Goal: Task Accomplishment & Management: Manage account settings

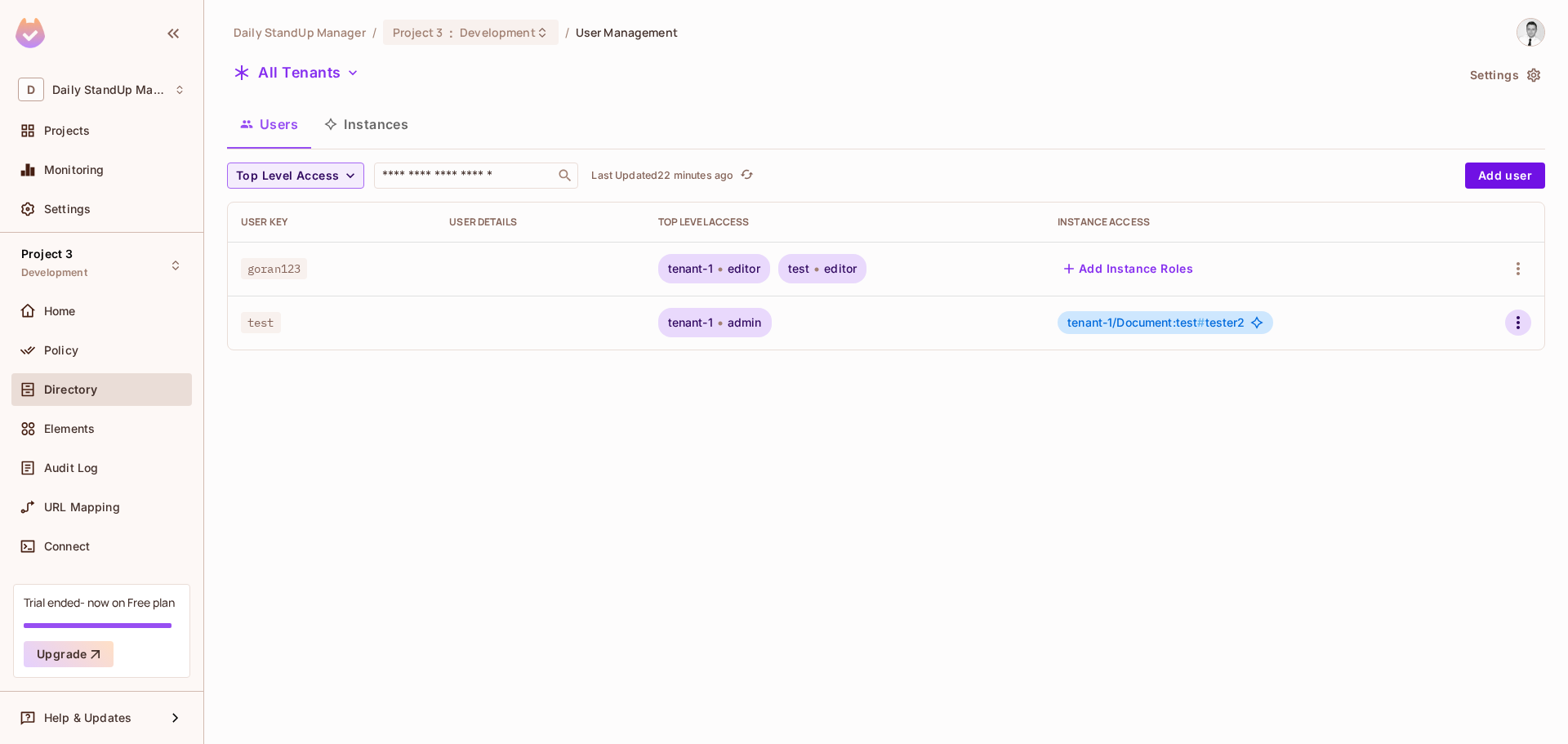
click at [1511, 325] on icon "button" at bounding box center [1518, 322] width 20 height 20
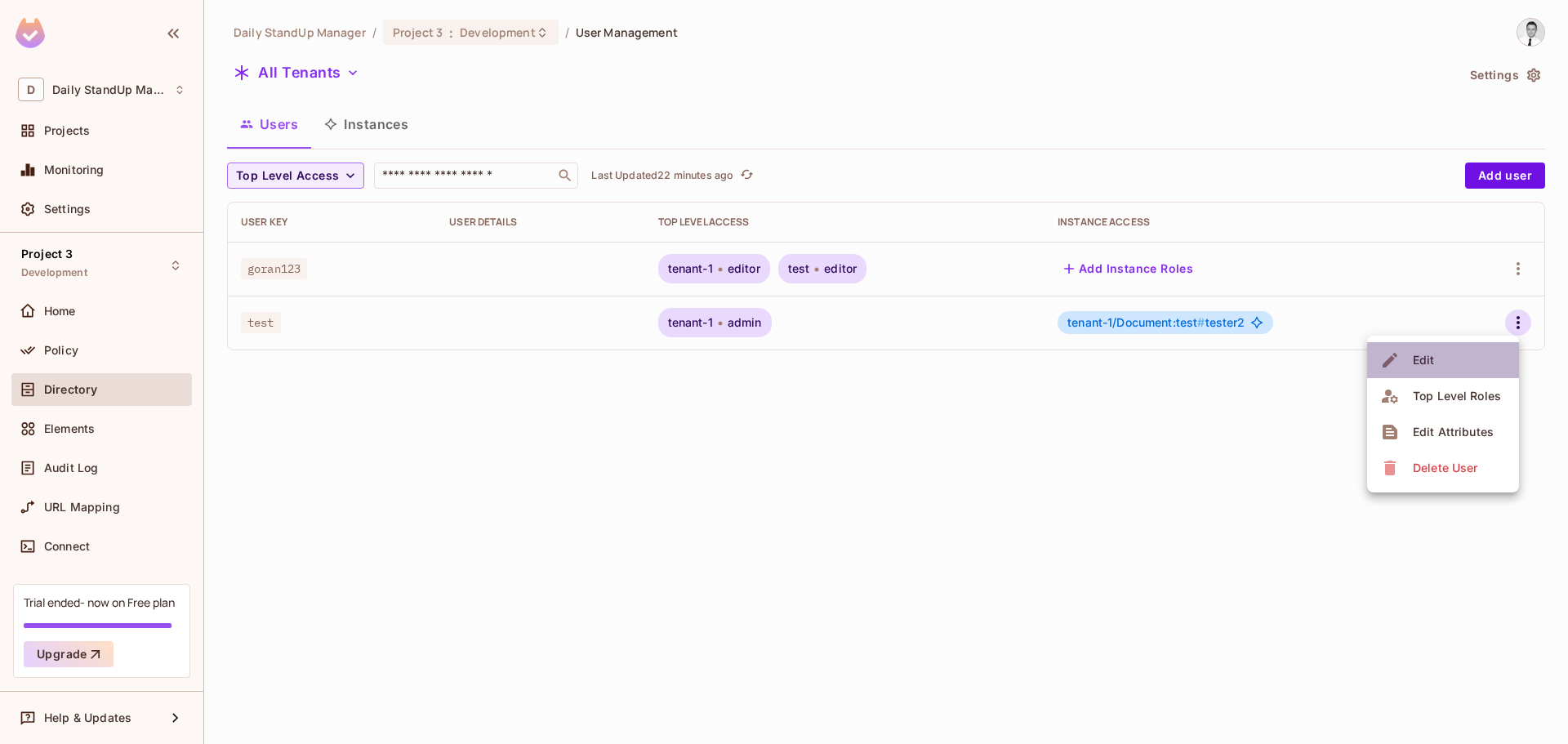
click at [1416, 365] on div "Edit" at bounding box center [1423, 359] width 22 height 17
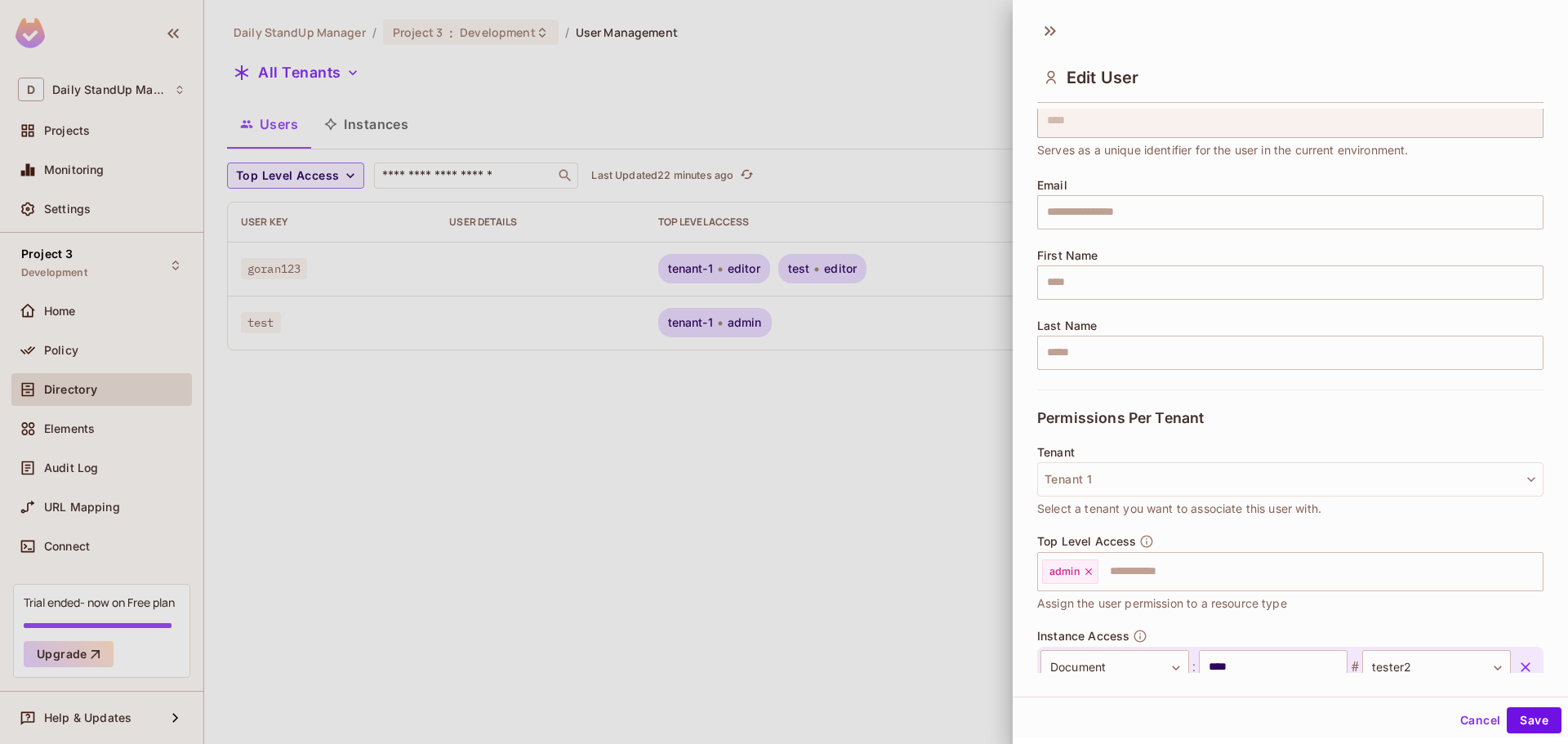
scroll to position [172, 0]
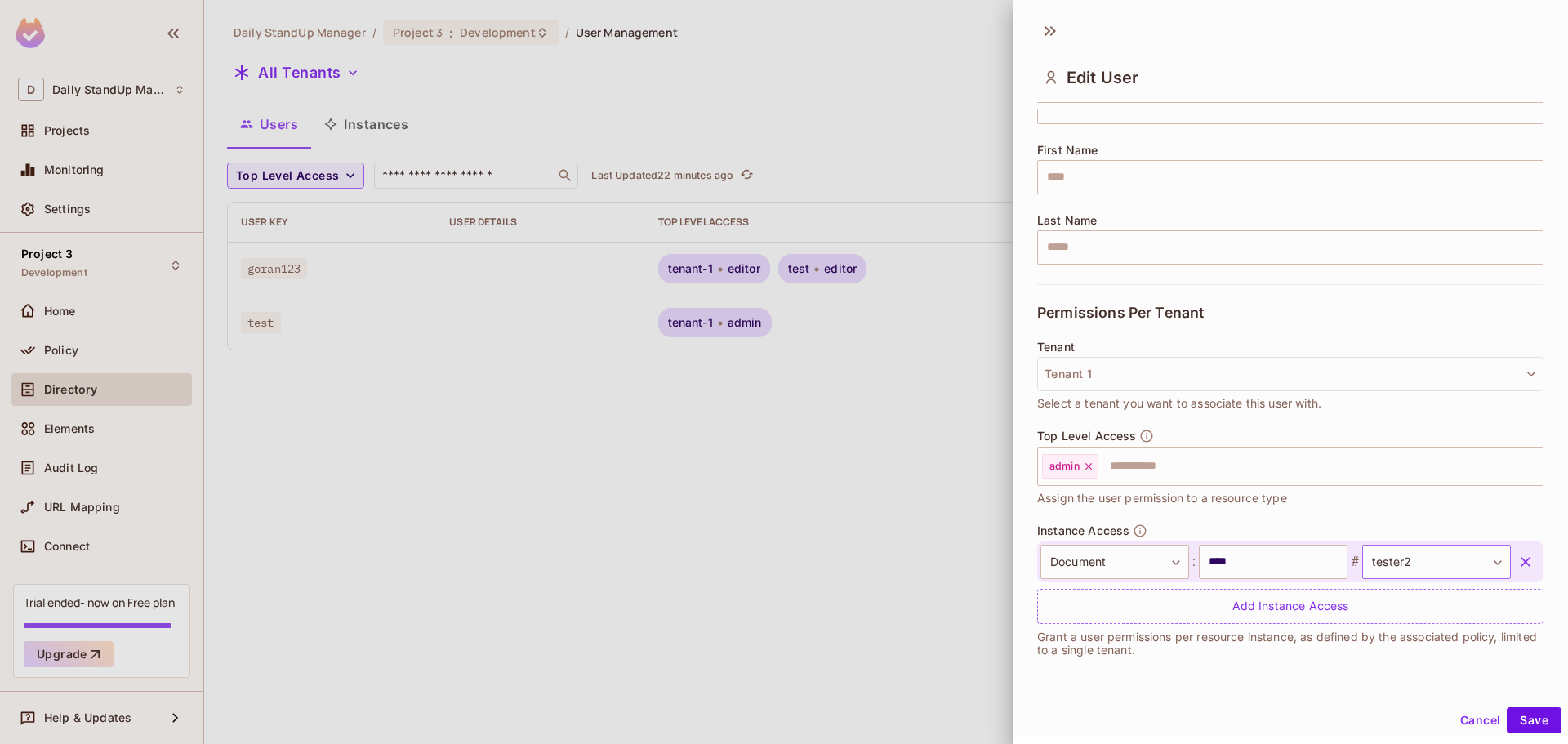
click at [1446, 573] on body "D Daily StandUp Manager Projects Monitoring Settings Project 3 Development Home…" at bounding box center [784, 372] width 1568 height 744
click at [1040, 566] on div at bounding box center [784, 372] width 1568 height 744
click at [1078, 566] on body "D Daily StandUp Manager Projects Monitoring Settings Project 3 Development Home…" at bounding box center [784, 372] width 1568 height 744
click at [1082, 668] on li "Report" at bounding box center [1103, 669] width 151 height 30
click at [1455, 562] on body "D Daily StandUp Manager Projects Monitoring Settings Project 3 Development Home…" at bounding box center [784, 372] width 1568 height 744
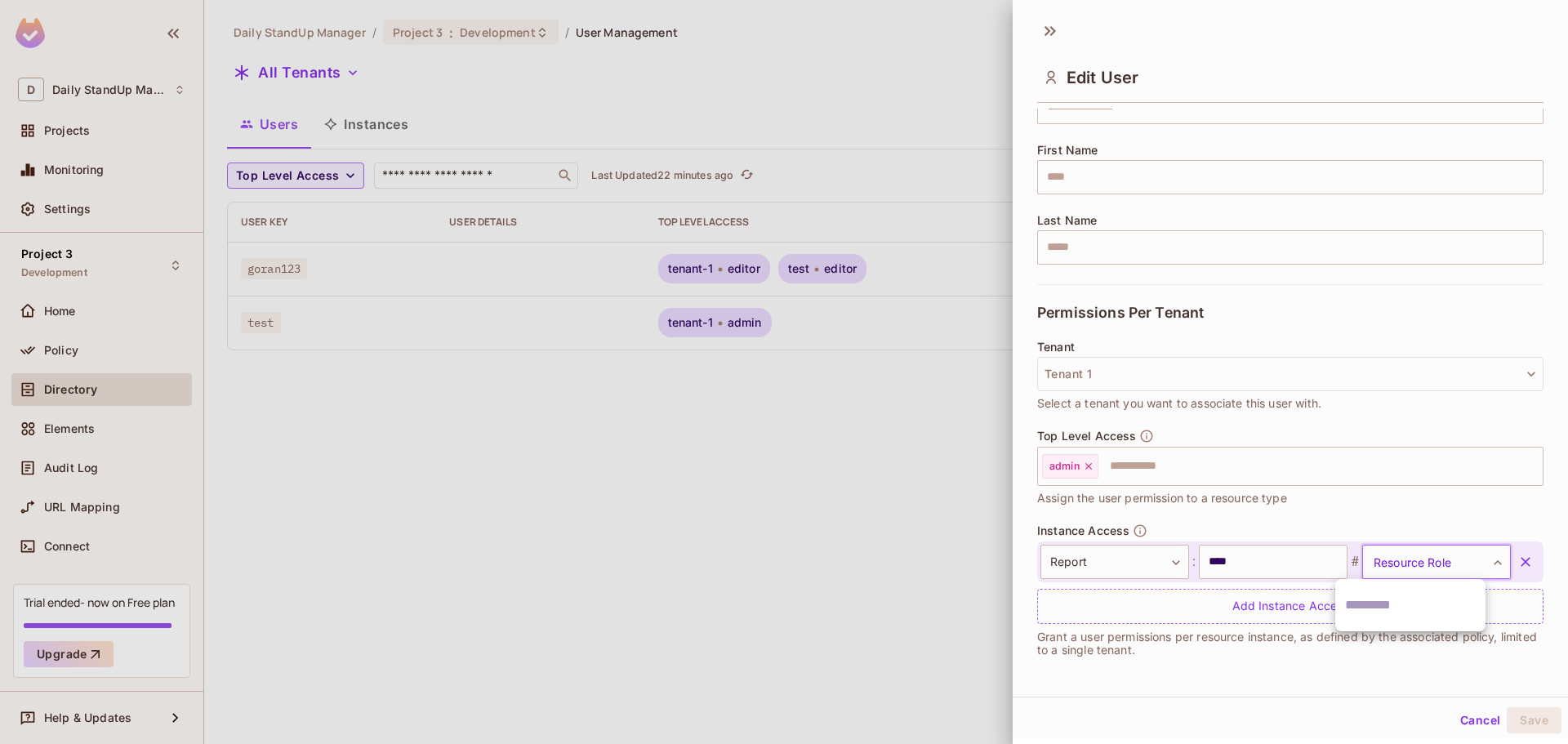
click at [1455, 562] on div at bounding box center [784, 372] width 1568 height 744
click at [1471, 717] on button "Cancel" at bounding box center [1479, 721] width 53 height 26
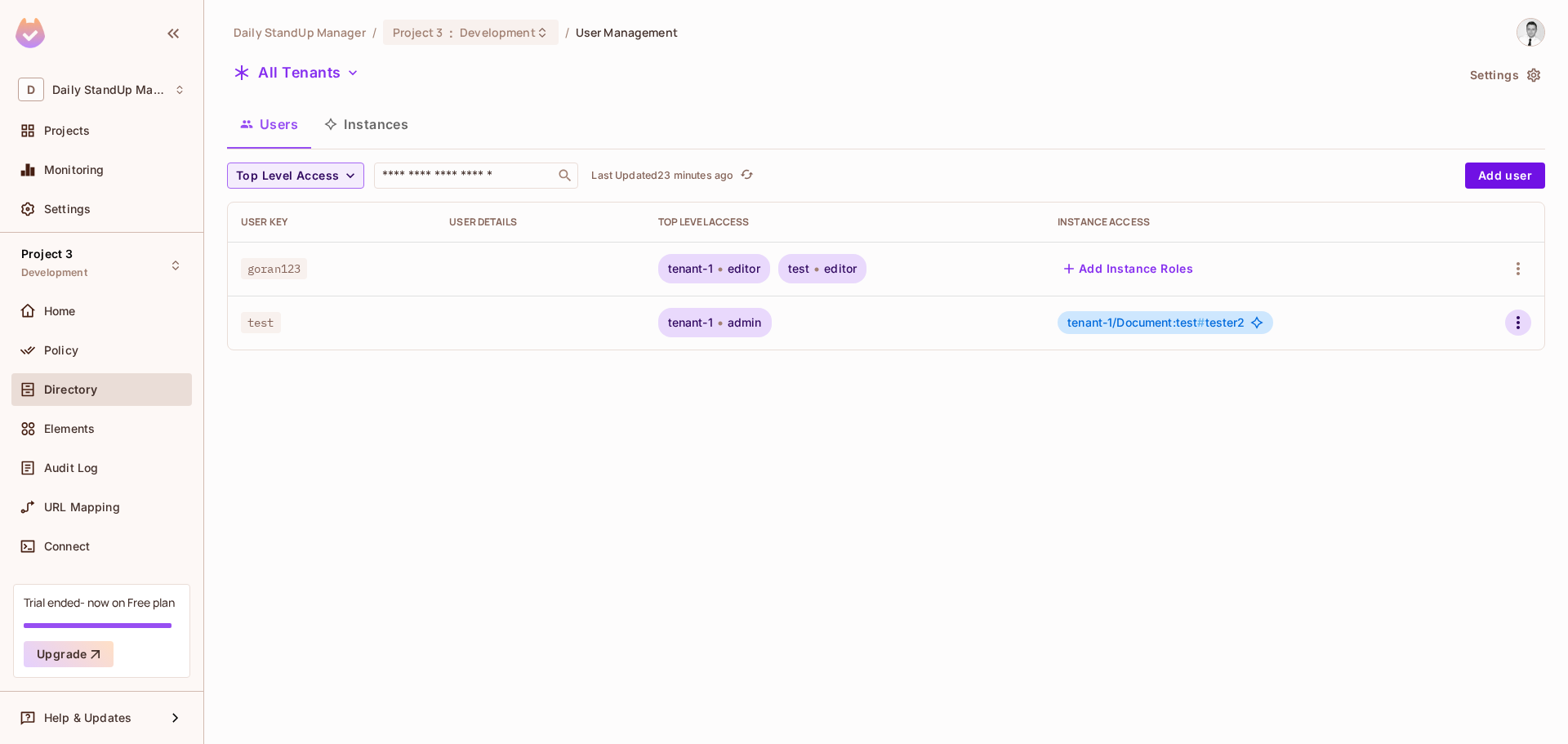
click at [1513, 321] on icon "button" at bounding box center [1518, 322] width 20 height 20
click at [1258, 231] on div at bounding box center [784, 372] width 1568 height 744
click at [1512, 269] on icon "button" at bounding box center [1518, 268] width 20 height 20
click at [1449, 343] on div "Top Level Roles" at bounding box center [1456, 342] width 88 height 17
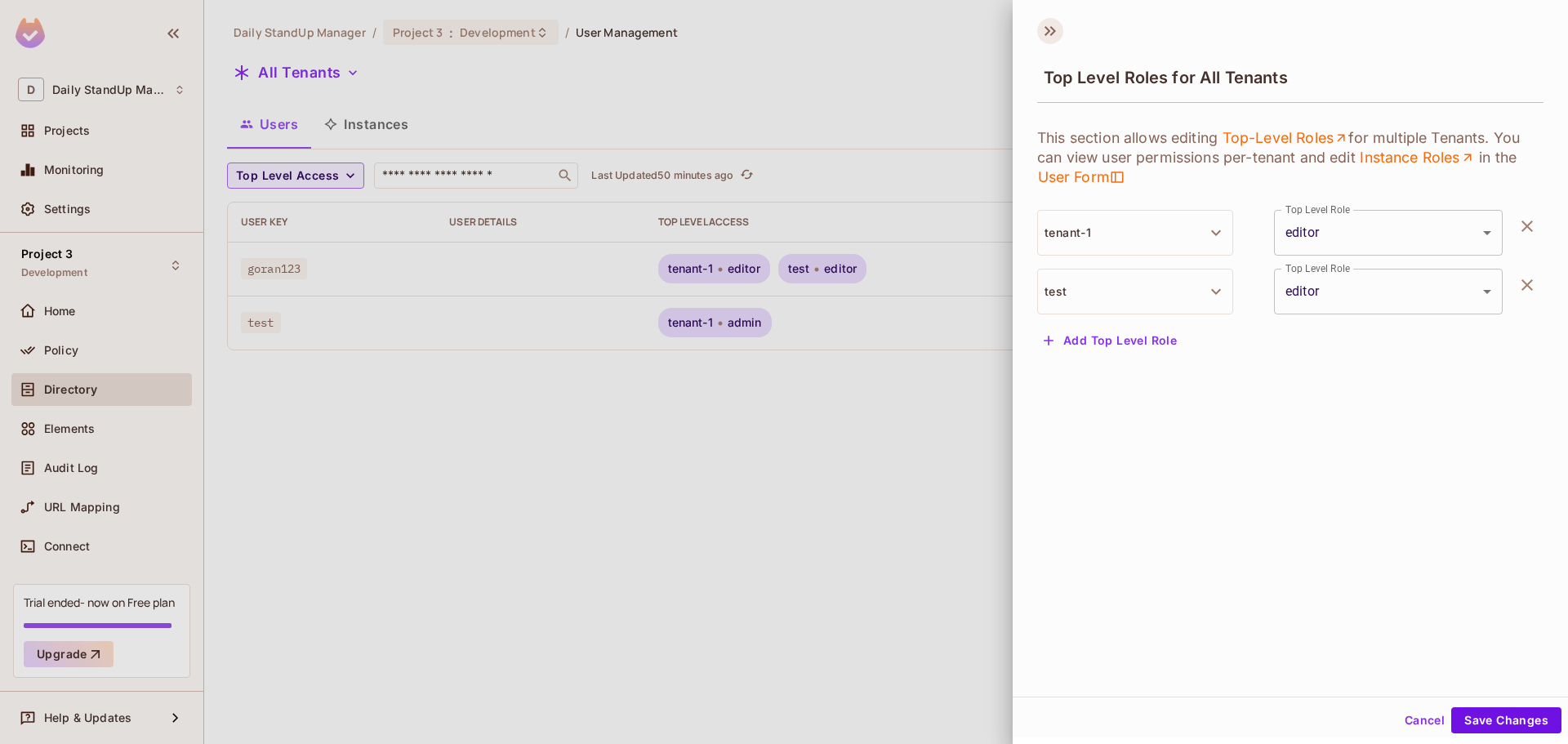
click at [1038, 29] on icon at bounding box center [1050, 31] width 26 height 26
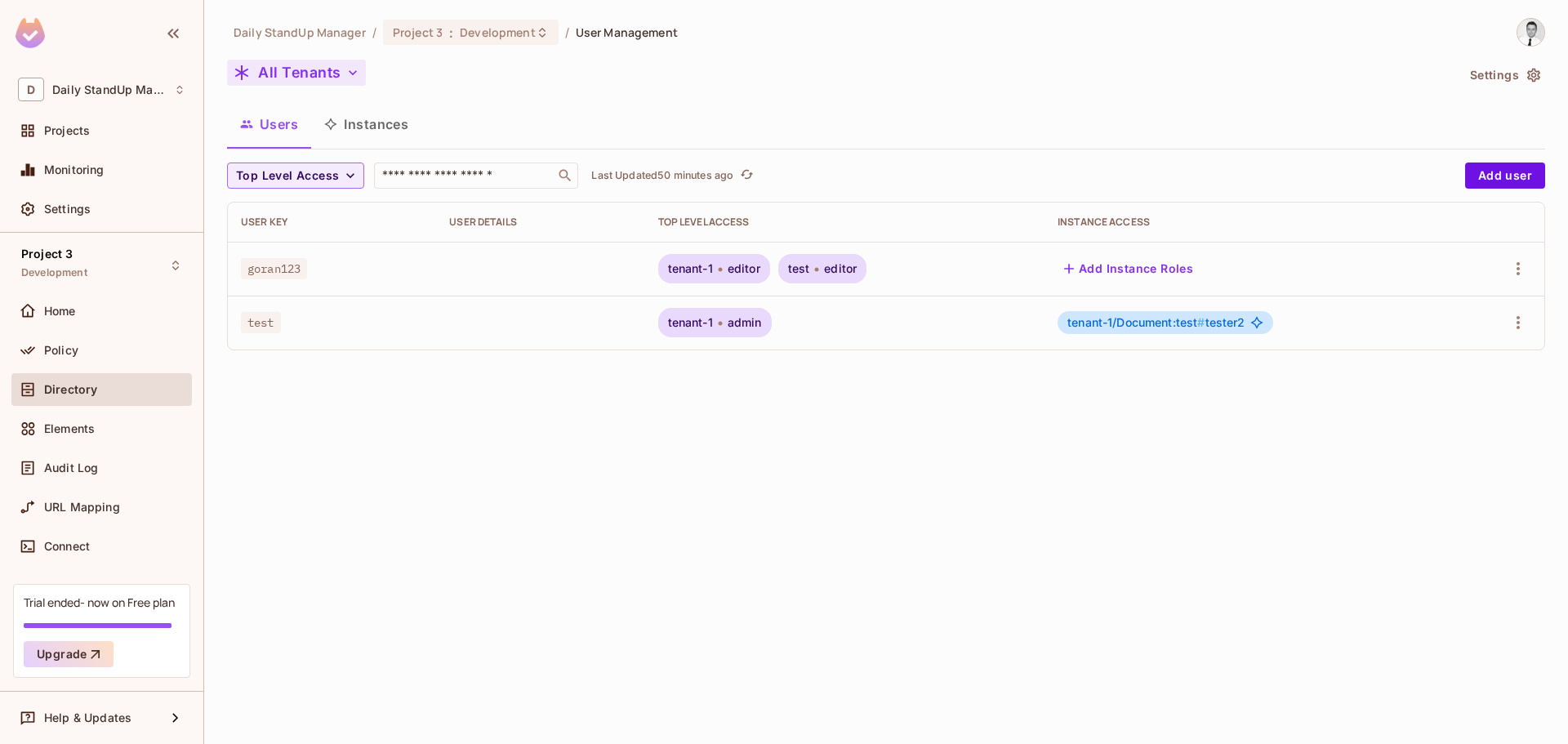
click at [321, 84] on button "All Tenants" at bounding box center [297, 72] width 139 height 26
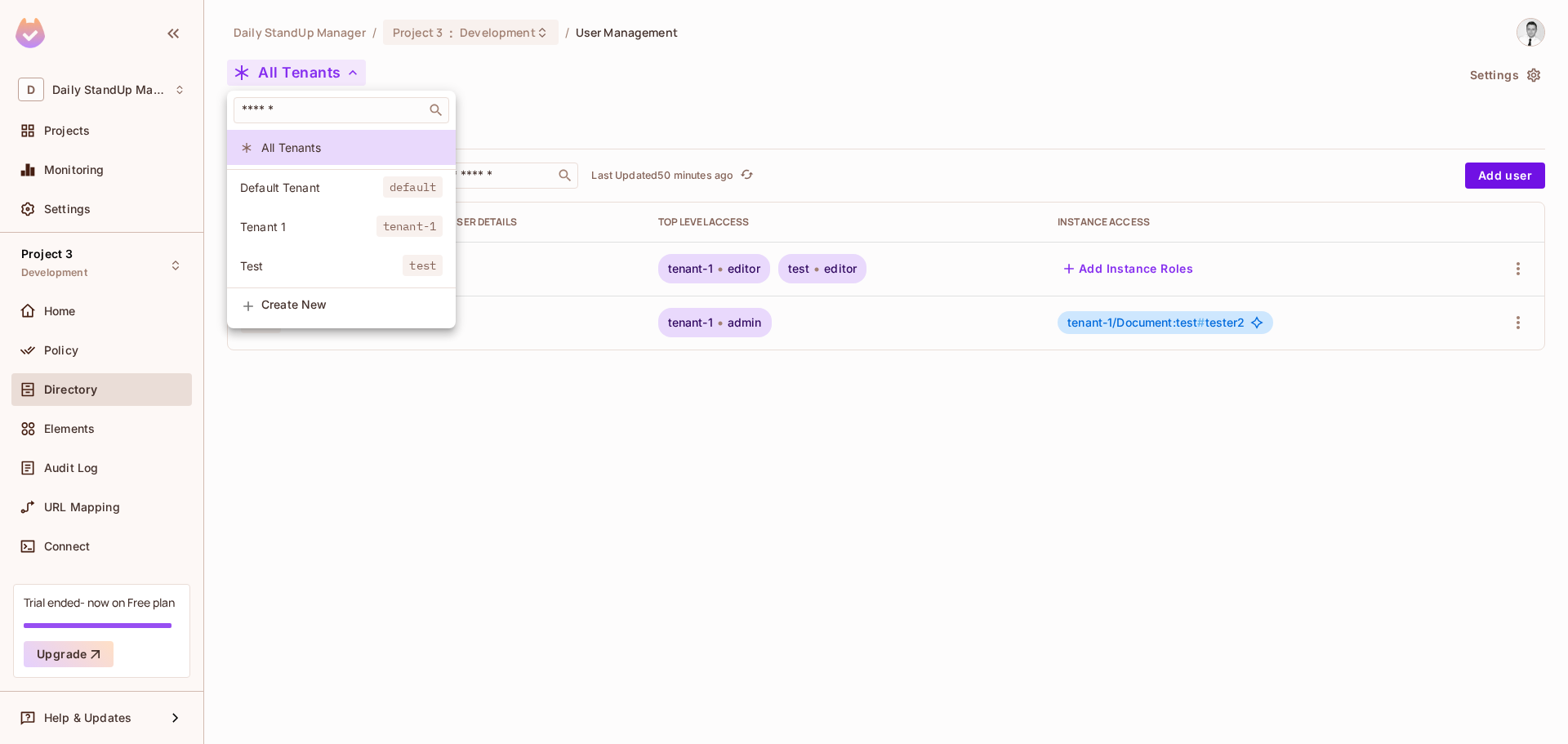
click at [291, 197] on li "Default Tenant default" at bounding box center [341, 187] width 229 height 35
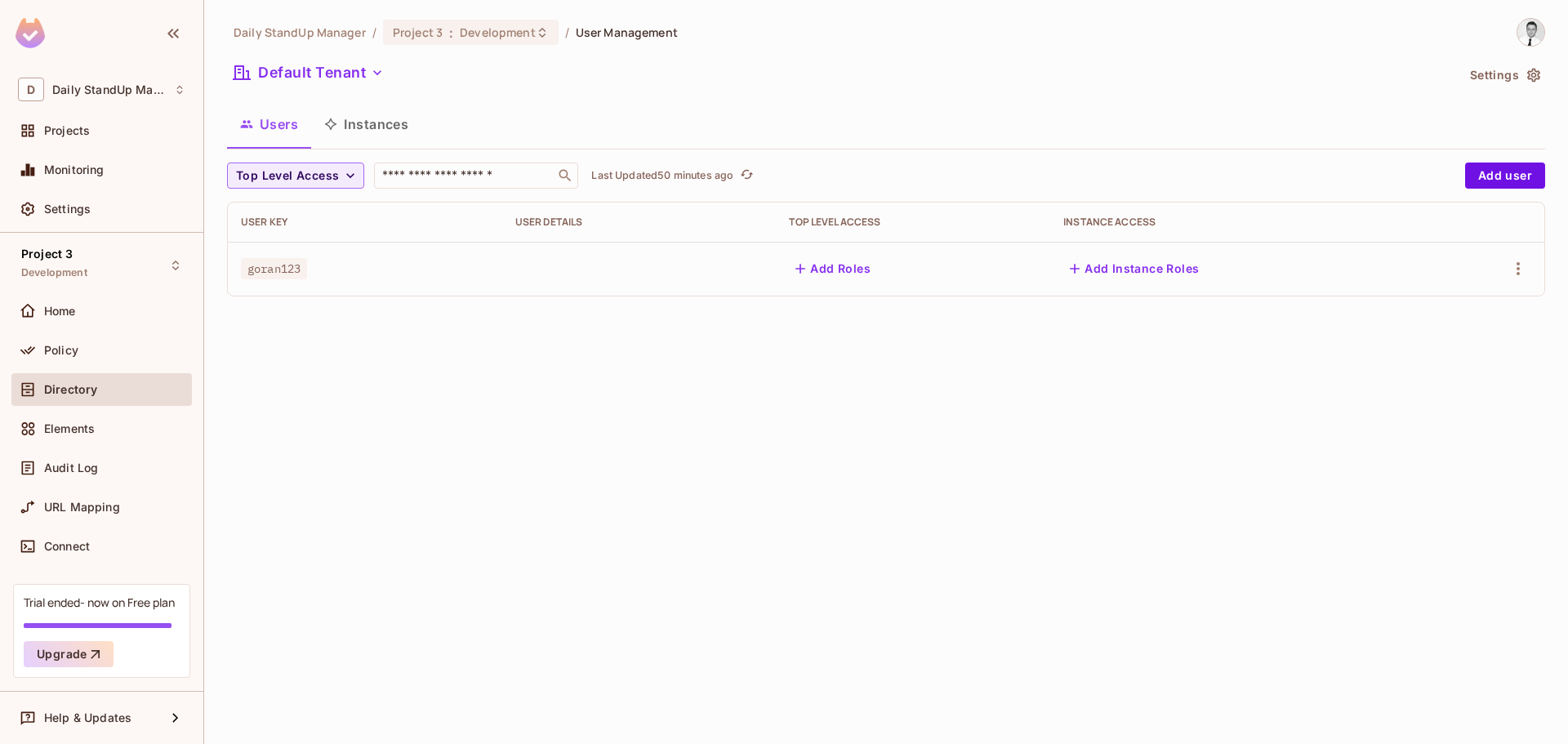
click at [997, 102] on div "Daily StandUp Manager / Project 3 : Development / User Management Default Tenan…" at bounding box center [886, 164] width 1317 height 292
click at [508, 281] on td at bounding box center [639, 269] width 274 height 54
click at [956, 168] on div "Top Level Access ​ Last Updated 50 minutes ago" at bounding box center [841, 176] width 1230 height 26
click at [960, 166] on div "Top Level Access ​ Last Updated 50 minutes ago" at bounding box center [841, 176] width 1230 height 26
click at [567, 236] on th "User Details" at bounding box center [639, 222] width 274 height 39
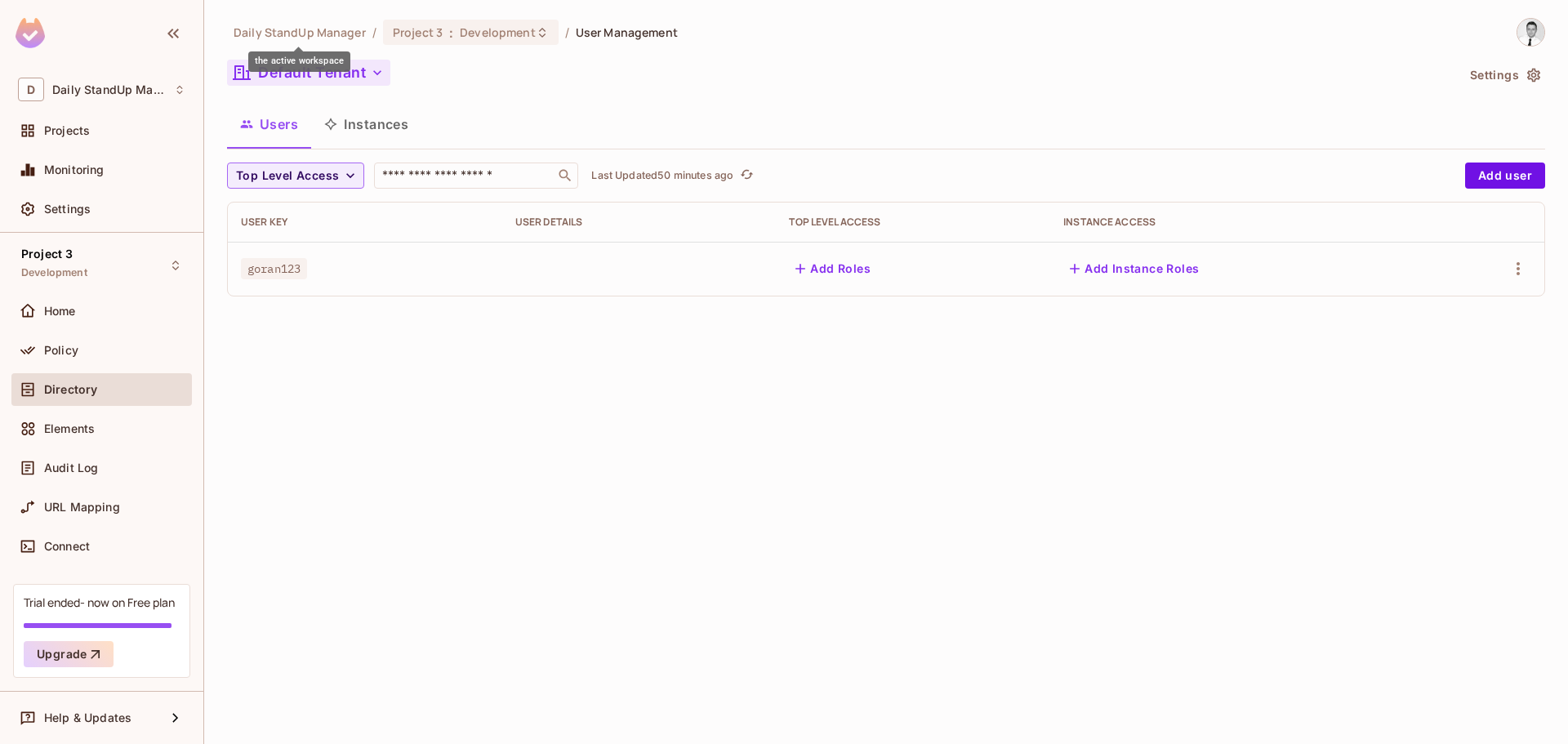
click at [305, 74] on button "Default Tenant" at bounding box center [309, 72] width 164 height 26
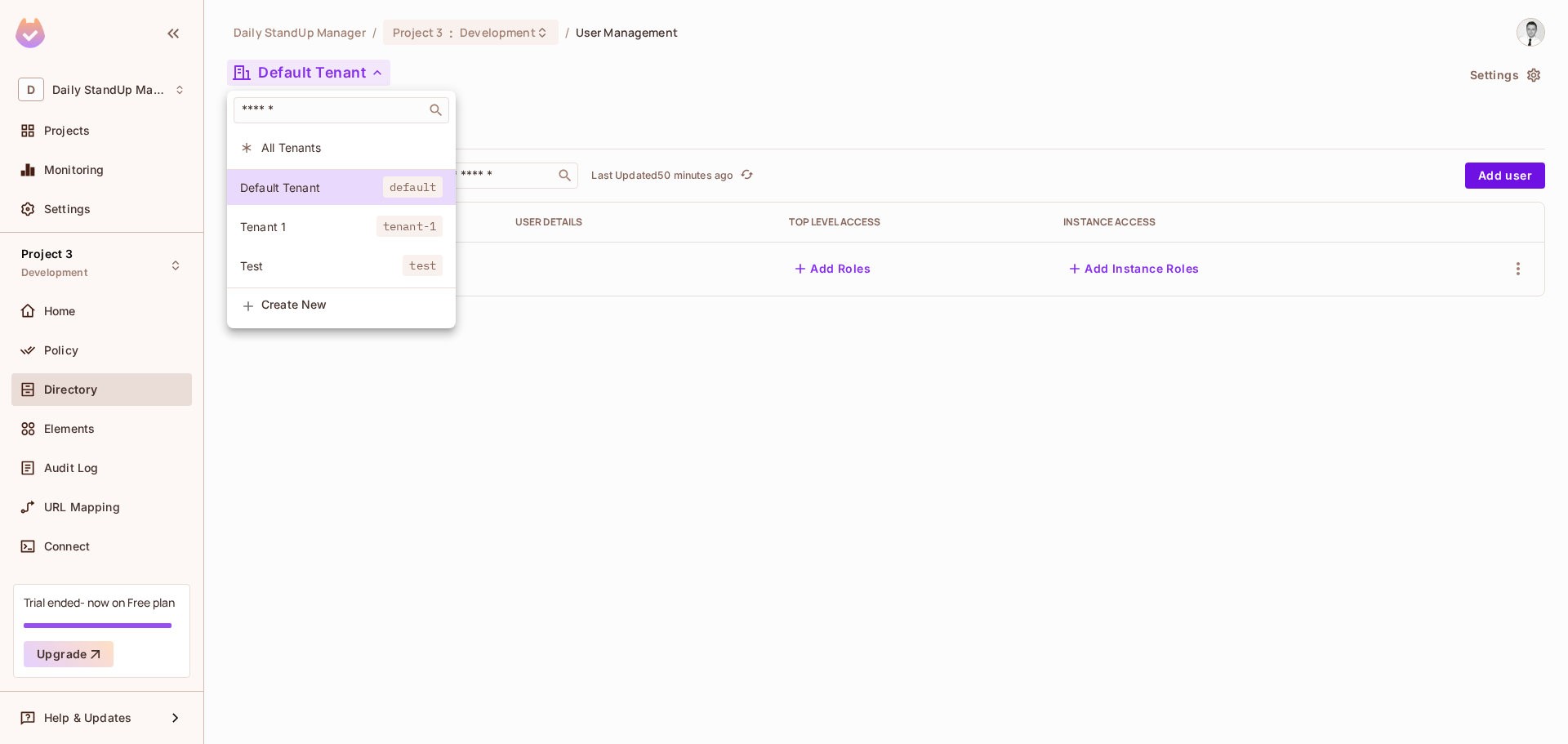
click at [294, 144] on span "All Tenants" at bounding box center [352, 147] width 181 height 16
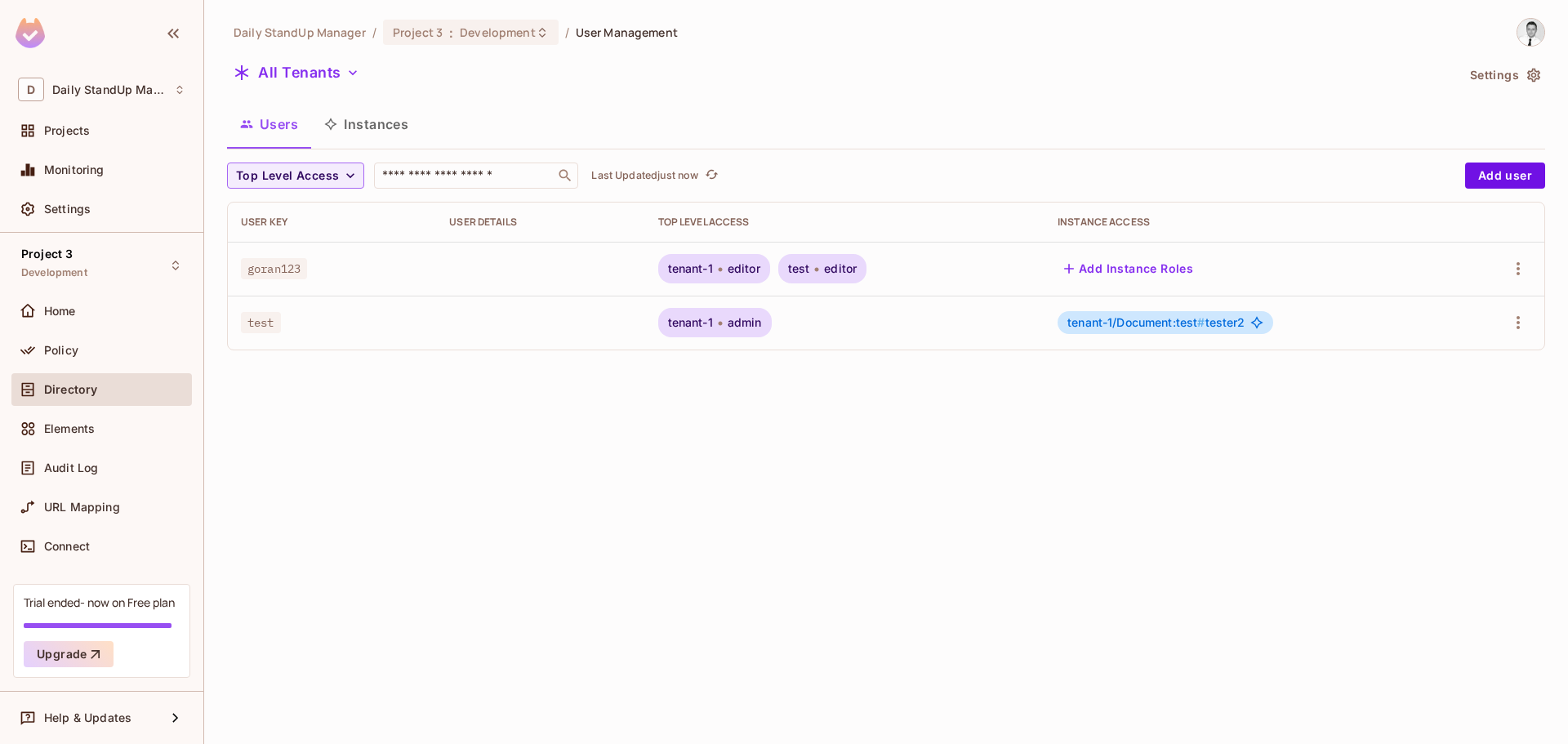
click at [572, 273] on td at bounding box center [539, 269] width 208 height 54
click at [1517, 265] on icon "button" at bounding box center [1518, 268] width 3 height 13
click at [1256, 505] on div at bounding box center [784, 372] width 1568 height 744
click at [721, 267] on div "tenant-1 editor" at bounding box center [714, 269] width 112 height 30
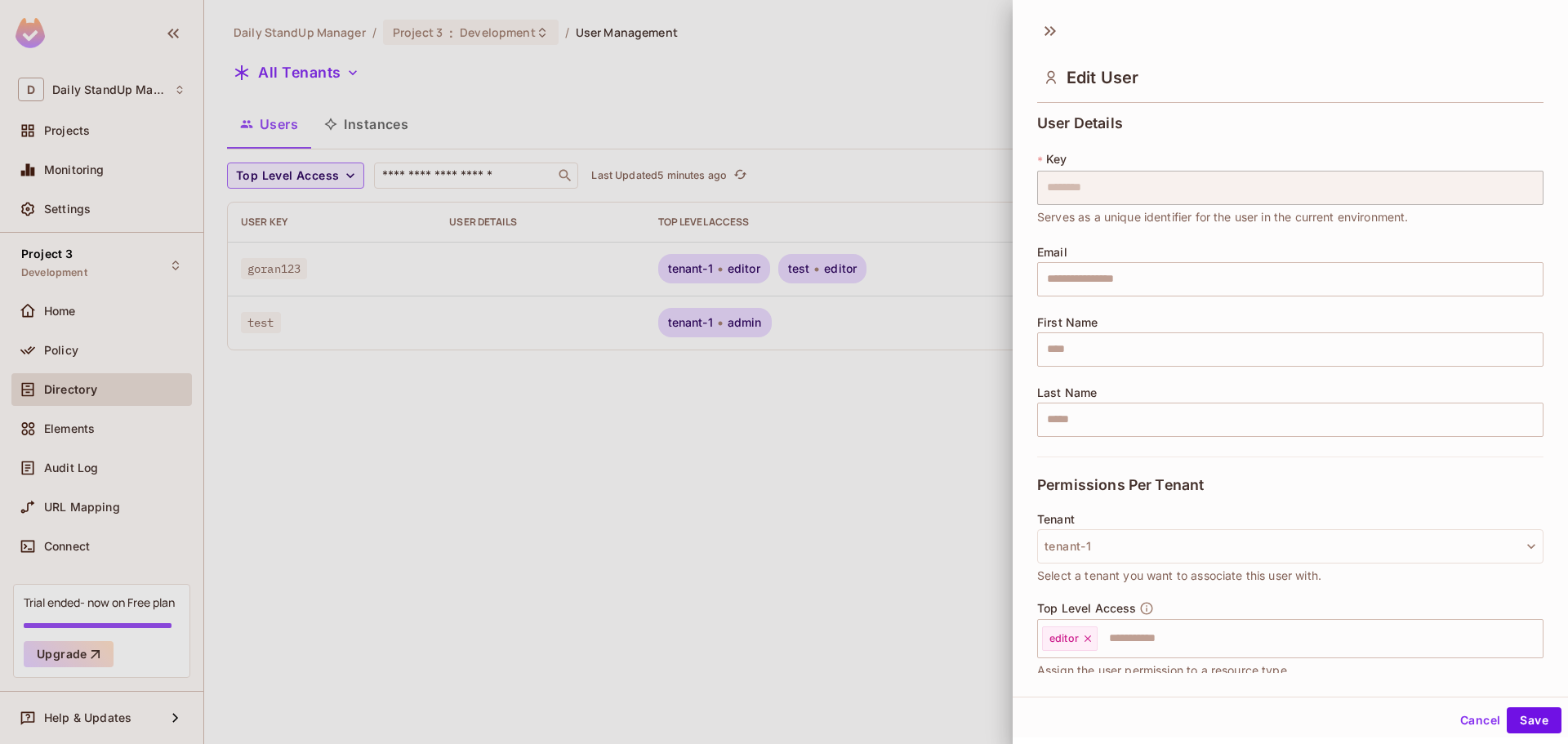
click at [828, 271] on div at bounding box center [784, 372] width 1568 height 744
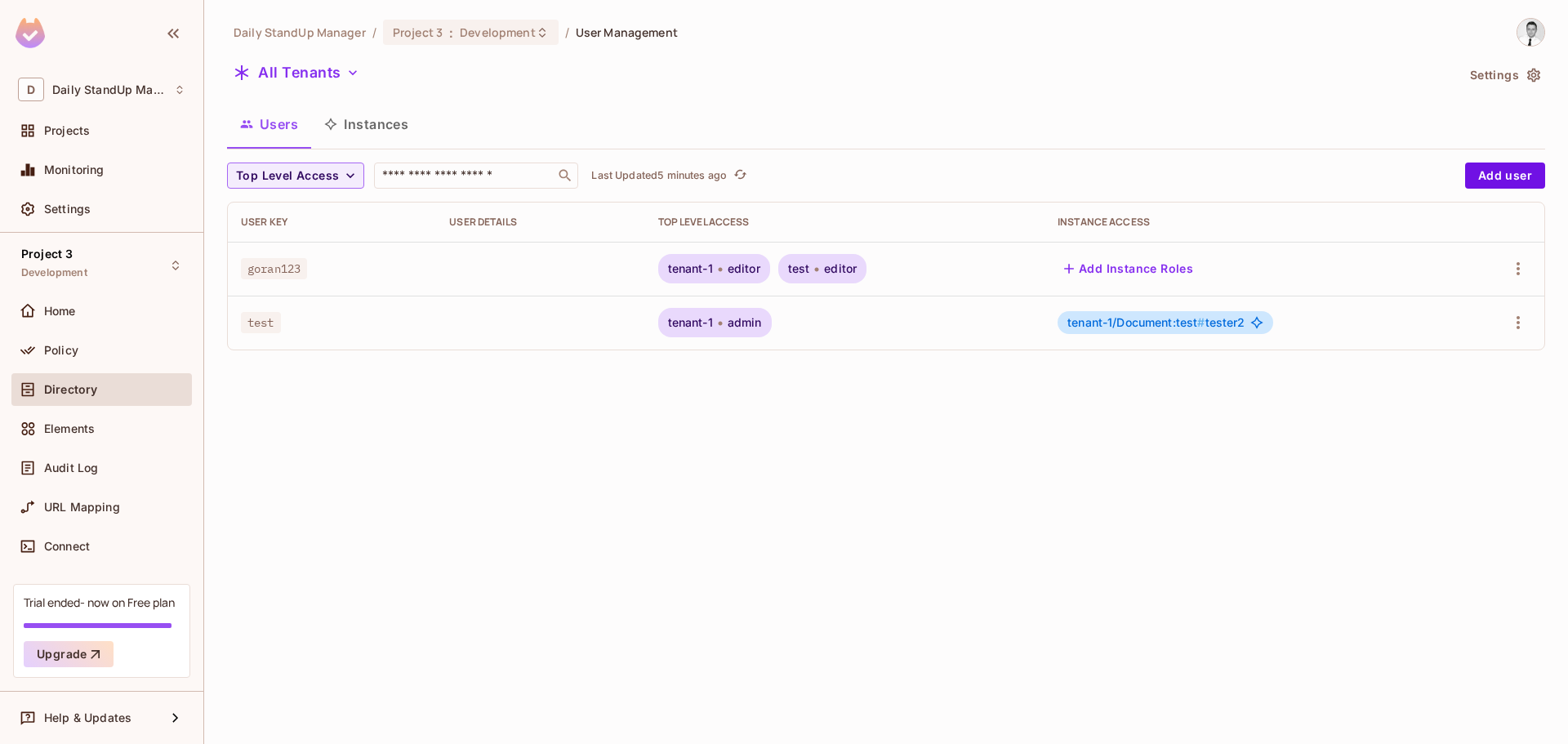
click at [808, 258] on div "test editor" at bounding box center [822, 269] width 89 height 30
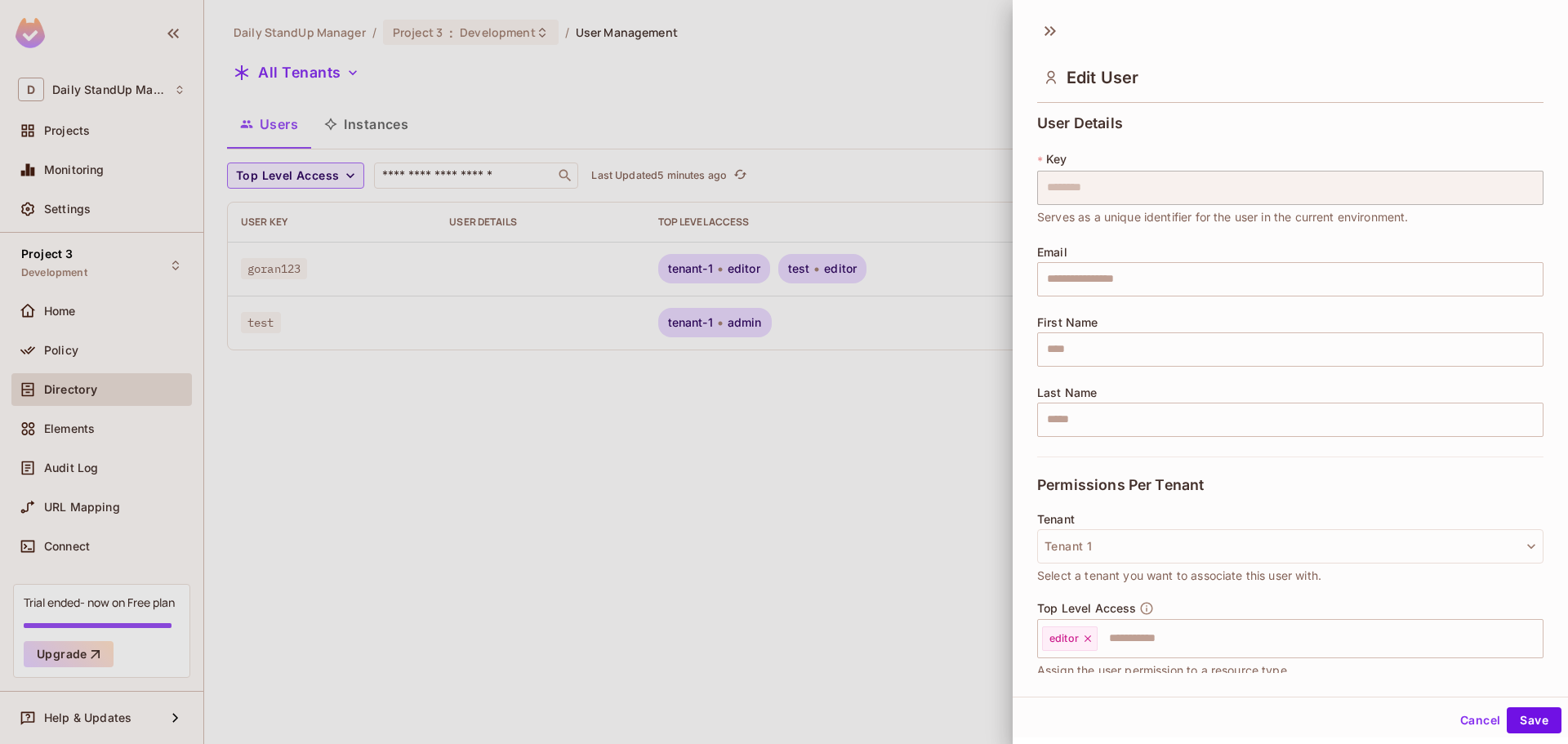
click at [1467, 721] on button "Cancel" at bounding box center [1479, 721] width 53 height 26
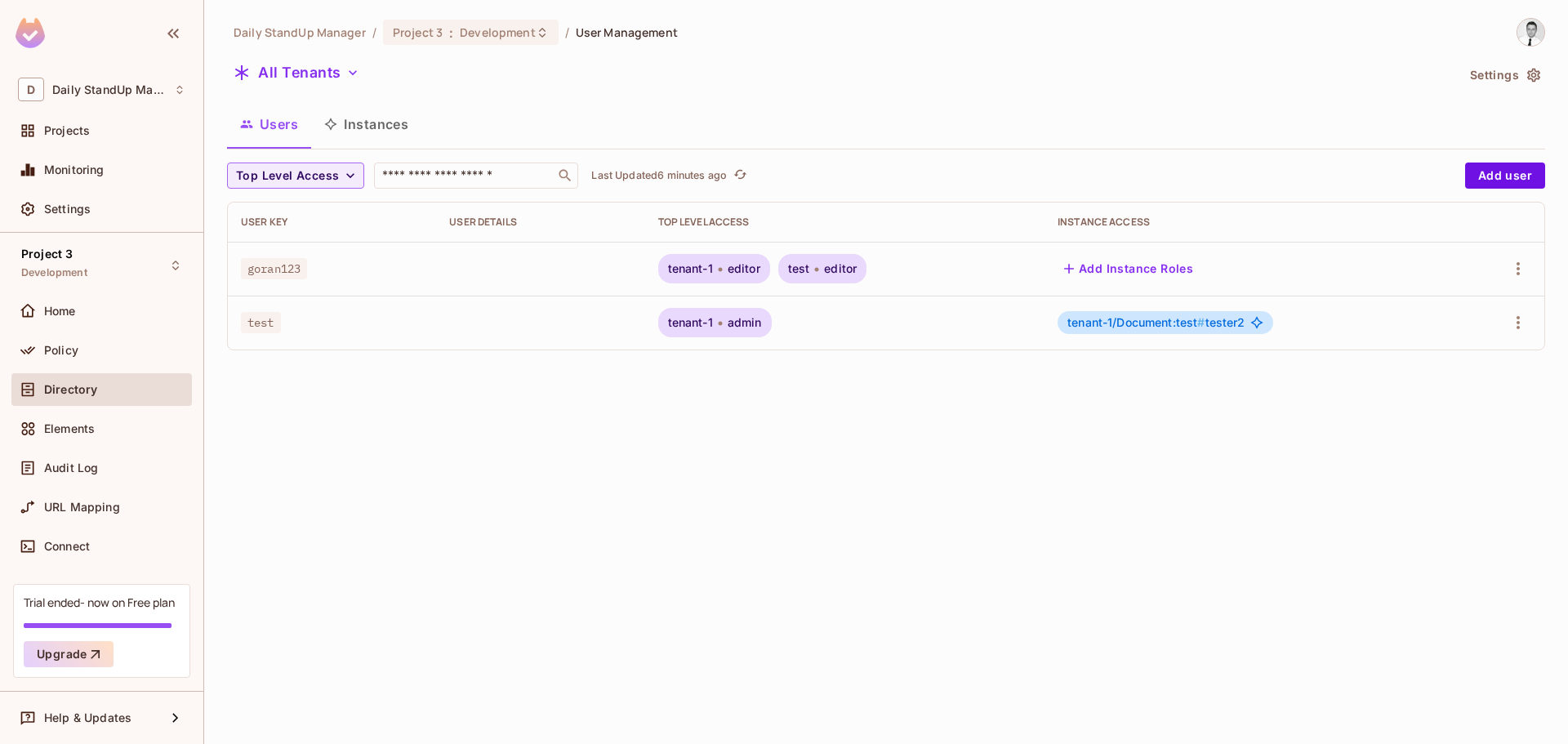
click at [274, 218] on div "User Key" at bounding box center [332, 222] width 182 height 13
click at [685, 114] on div "Users Instances" at bounding box center [886, 124] width 1317 height 41
click at [283, 265] on span "goran123" at bounding box center [274, 269] width 66 height 21
click at [534, 91] on div "Daily StandUp Manager / Project 3 : Development / User Management All Tenants S…" at bounding box center [886, 191] width 1317 height 345
click at [298, 191] on div "Top Level Access ​ Last Updated 25 minutes ago Add user User Key User Details T…" at bounding box center [886, 257] width 1317 height 188
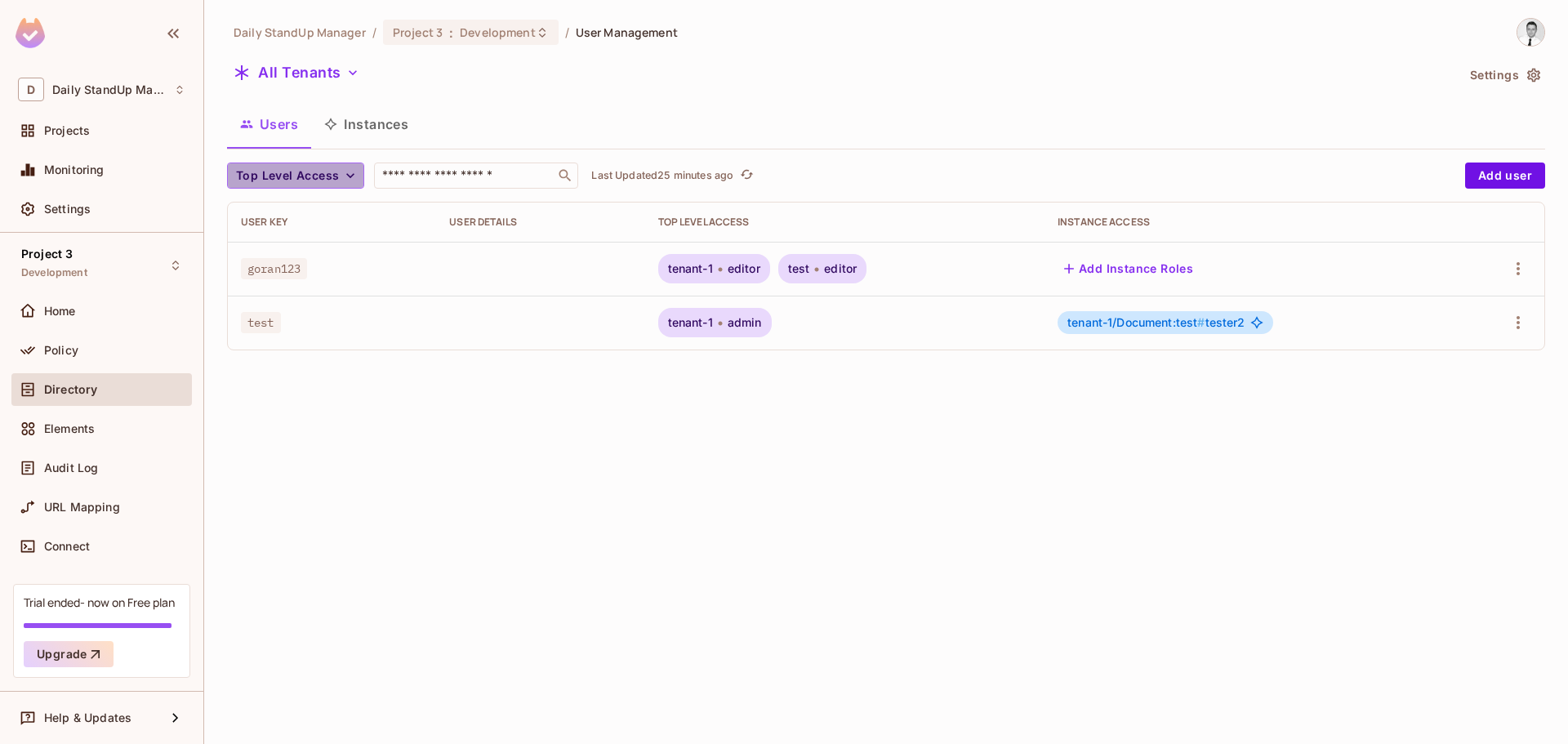
click at [305, 164] on button "Top Level Access" at bounding box center [296, 176] width 137 height 26
click at [601, 68] on div at bounding box center [784, 372] width 1568 height 744
click at [327, 168] on span "Top Level Access" at bounding box center [287, 175] width 103 height 20
drag, startPoint x: 710, startPoint y: 97, endPoint x: 485, endPoint y: 2, distance: 244.2
click at [706, 93] on div at bounding box center [784, 372] width 1568 height 744
